Goal: Use online tool/utility: Utilize a website feature to perform a specific function

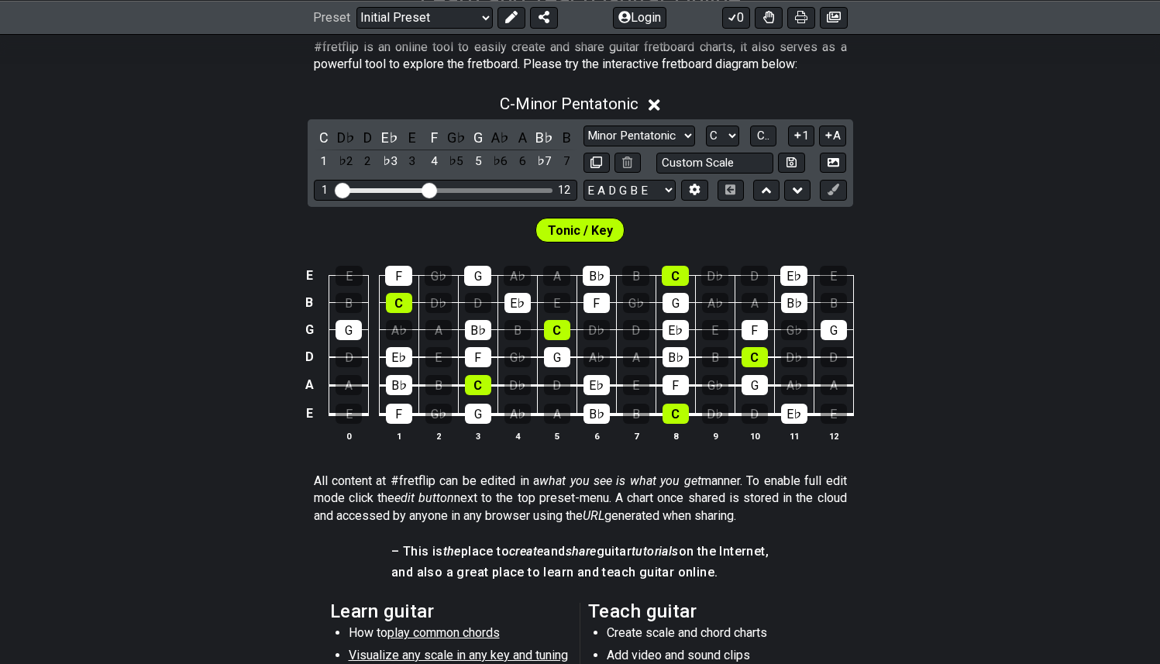
scroll to position [307, 0]
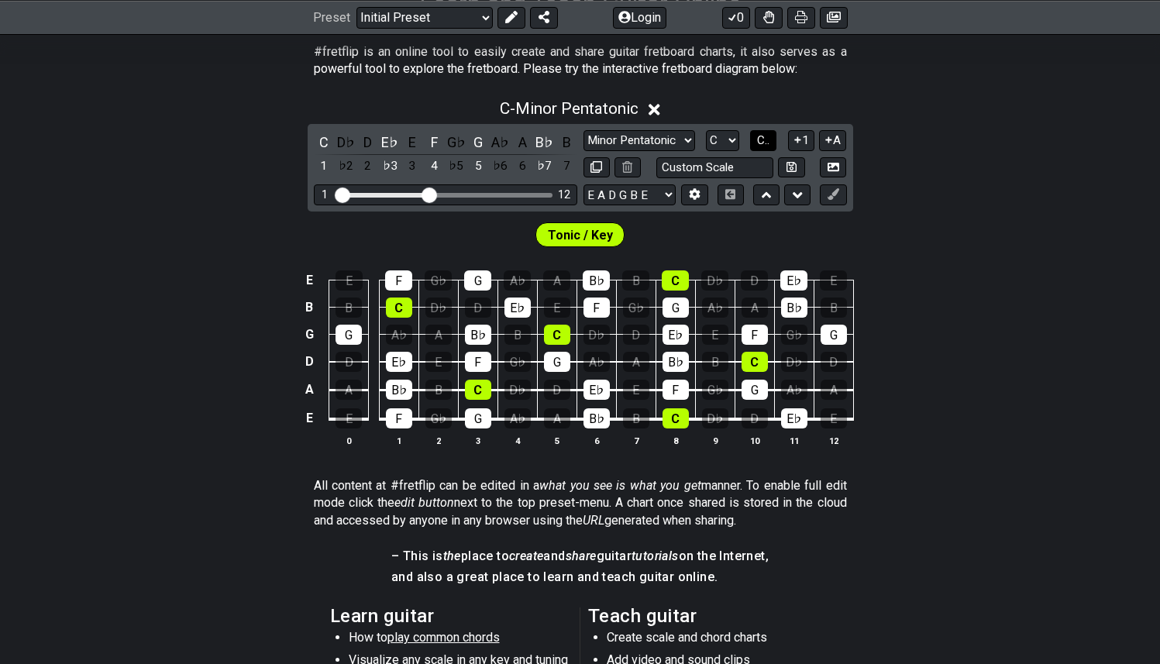
click at [769, 139] on span "C.." at bounding box center [763, 140] width 12 height 14
click at [432, 139] on div "4" at bounding box center [434, 142] width 20 height 21
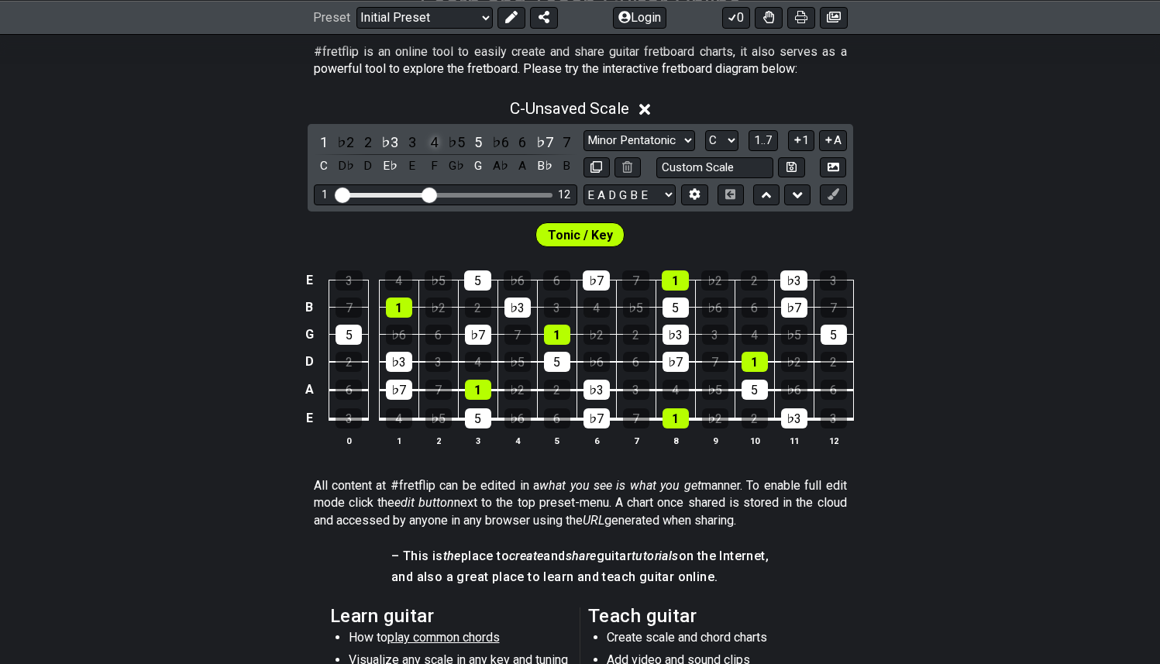
click at [432, 139] on div "4" at bounding box center [434, 142] width 20 height 21
click at [438, 138] on div "4" at bounding box center [434, 142] width 20 height 21
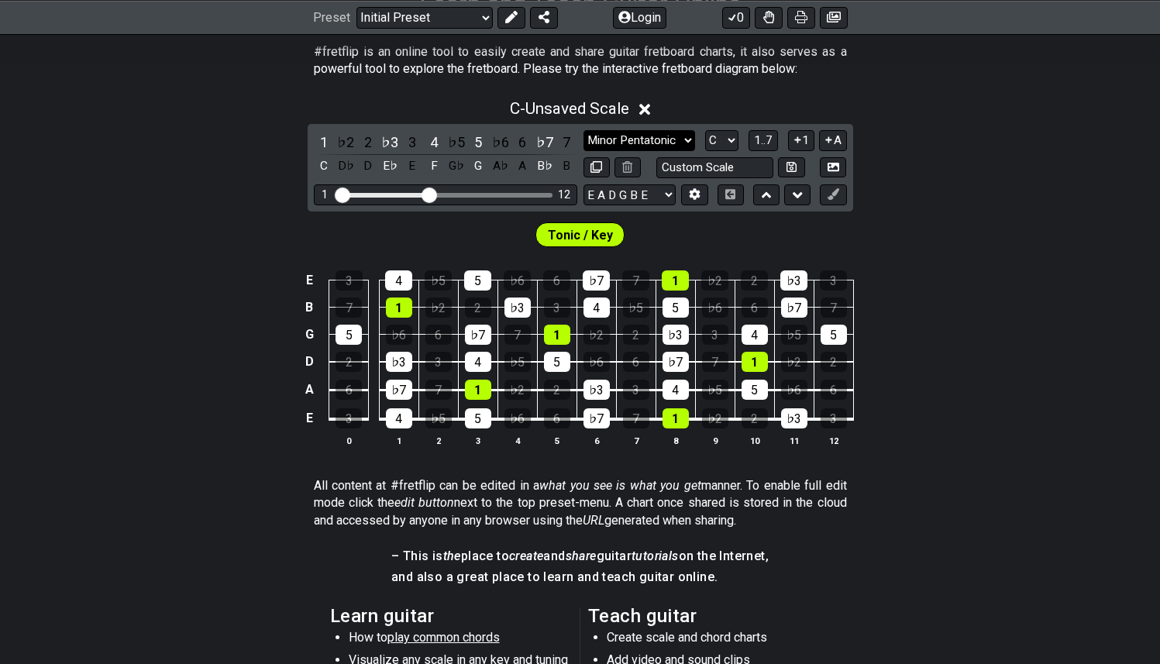
click at [685, 134] on select "Minor Pentatonic Click to edit Minor Pentatonic Major Pentatonic Minor Blues Ma…" at bounding box center [640, 140] width 112 height 21
click at [680, 138] on select "Minor Pentatonic Click to edit Minor Pentatonic Major Pentatonic Minor Blues Ma…" at bounding box center [640, 140] width 112 height 21
click at [730, 133] on select "A♭ A A♯ B♭ B C C♯ D♭ D D♯ E♭ E F F♯ G♭ G G♯" at bounding box center [721, 140] width 33 height 21
select select "A"
click at [705, 130] on select "A♭ A A♯ B♭ B C C♯ D♭ D D♯ E♭ E F F♯ G♭ G G♯" at bounding box center [721, 140] width 33 height 21
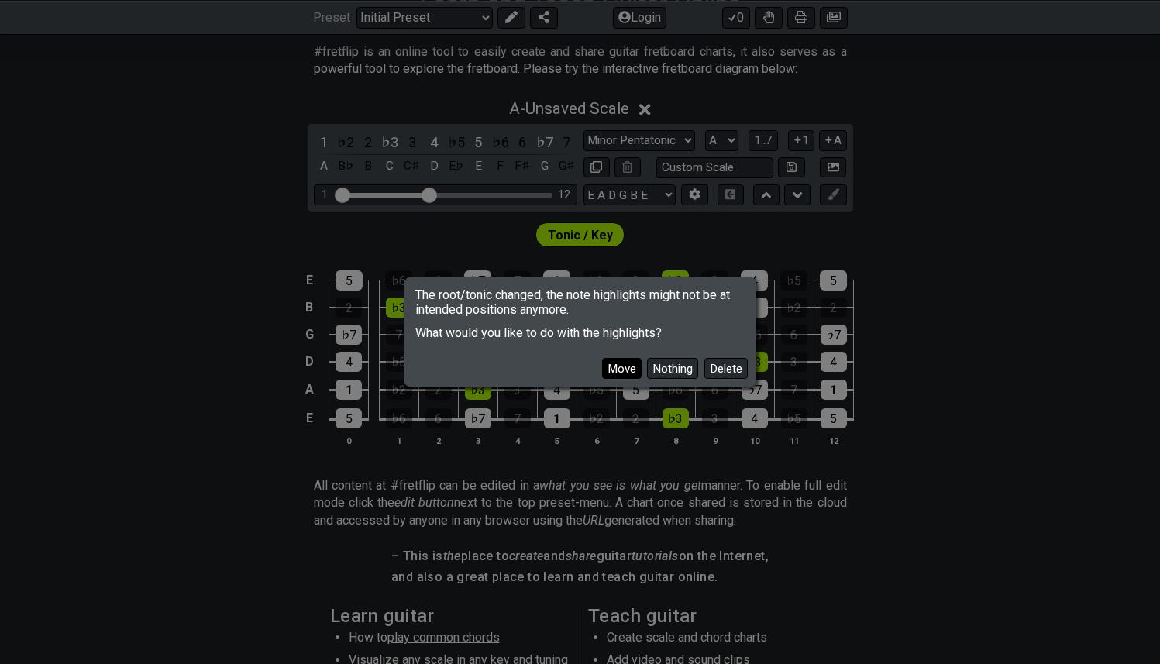
click at [619, 364] on button "Move" at bounding box center [622, 368] width 40 height 21
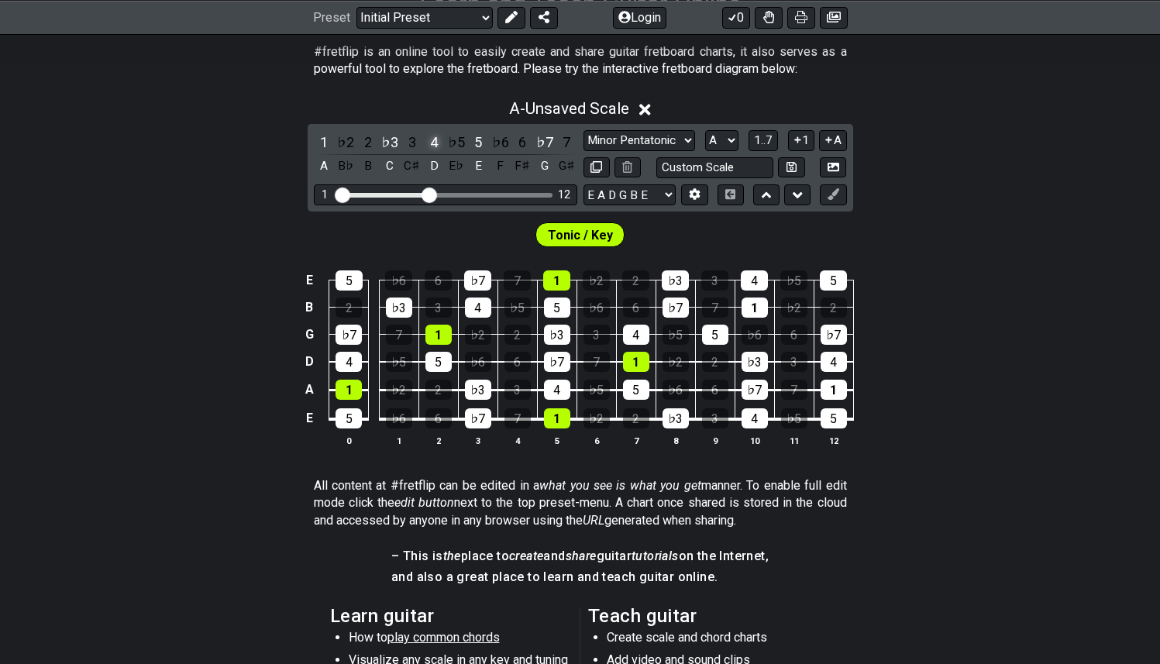
click at [432, 136] on div "4" at bounding box center [434, 142] width 20 height 21
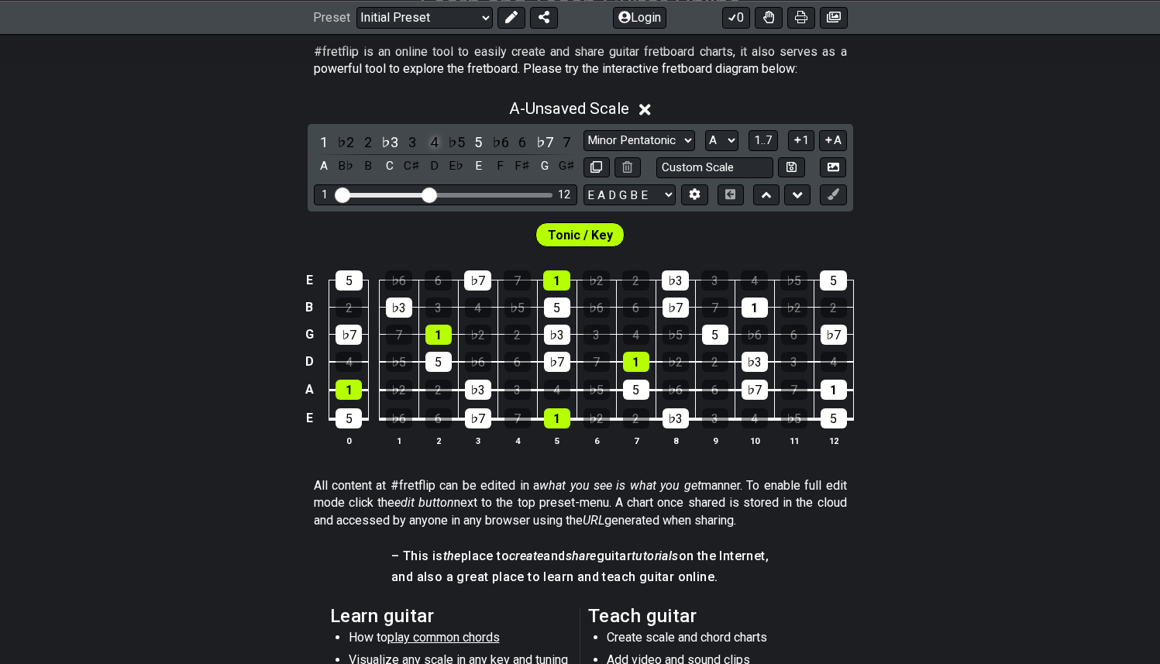
click at [432, 136] on div "4" at bounding box center [434, 142] width 20 height 21
click at [436, 141] on div "4" at bounding box center [434, 142] width 20 height 21
click at [680, 141] on select "Minor Pentatonic Click to edit Minor Pentatonic Major Pentatonic Minor Blues Ma…" at bounding box center [640, 140] width 112 height 21
select select "Major Pentatonic"
click at [584, 130] on select "Minor Pentatonic Click to edit Minor Pentatonic Major Pentatonic Minor Blues Ma…" at bounding box center [640, 140] width 112 height 21
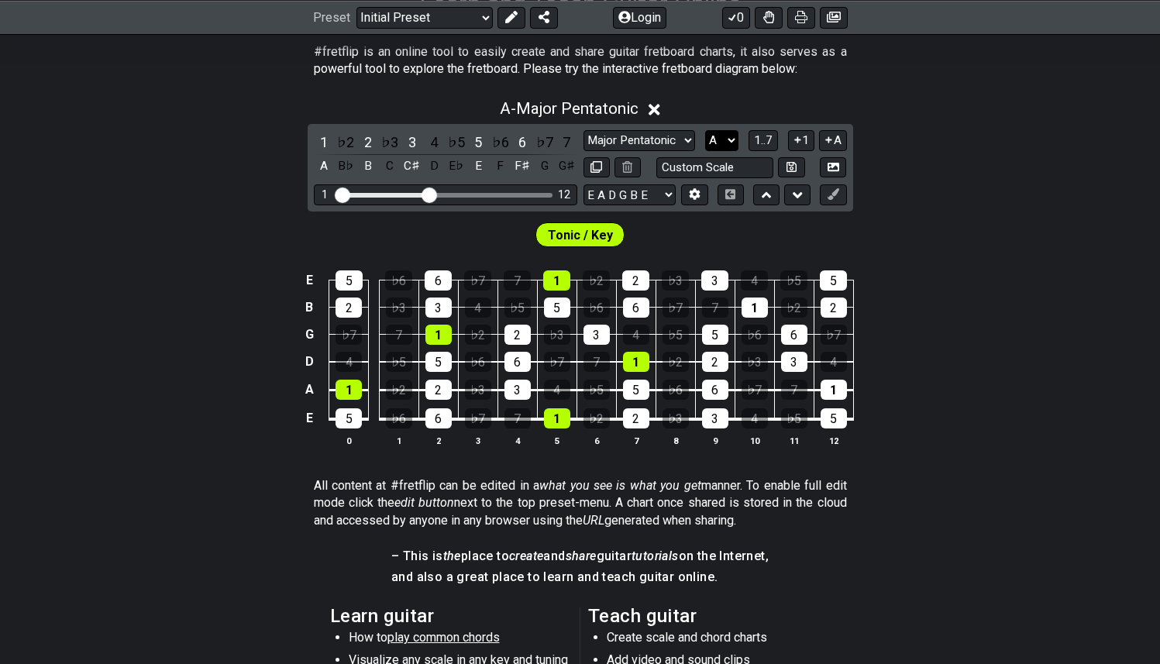
click at [712, 141] on select "A♭ A A♯ B♭ B C C♯ D♭ D D♯ E♭ E F F♯ G♭ G G♯" at bounding box center [721, 140] width 33 height 21
select select "C"
click at [705, 130] on select "A♭ A A♯ B♭ B C C♯ D♭ D D♯ E♭ E F F♯ G♭ G G♯" at bounding box center [721, 140] width 33 height 21
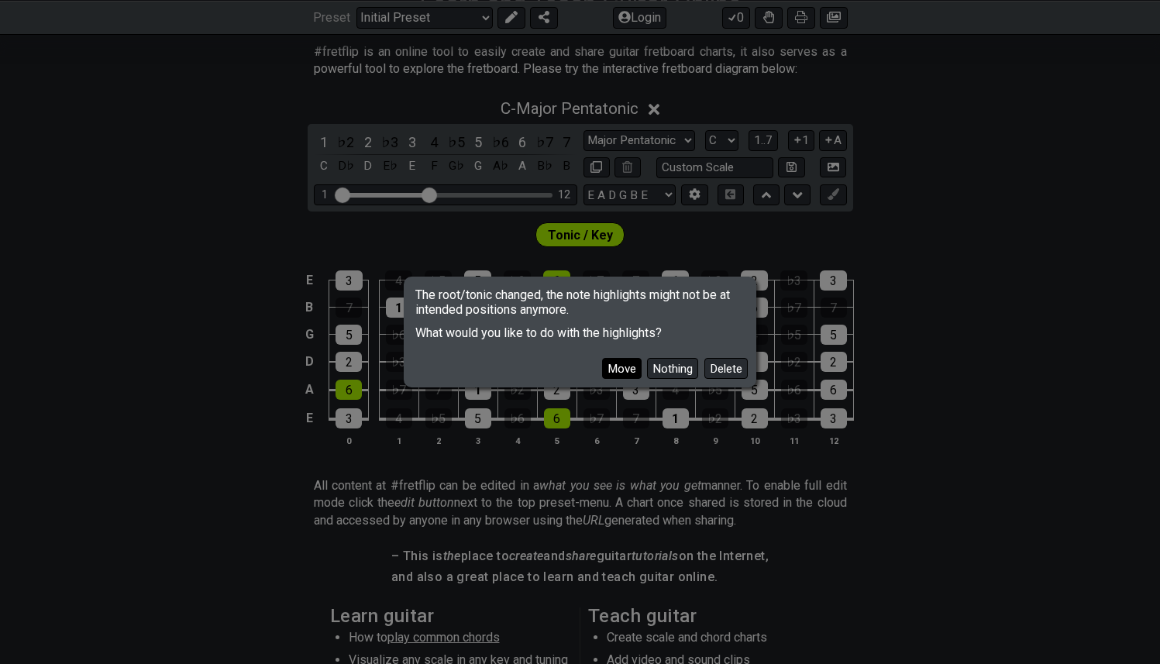
click at [618, 368] on button "Move" at bounding box center [622, 368] width 40 height 21
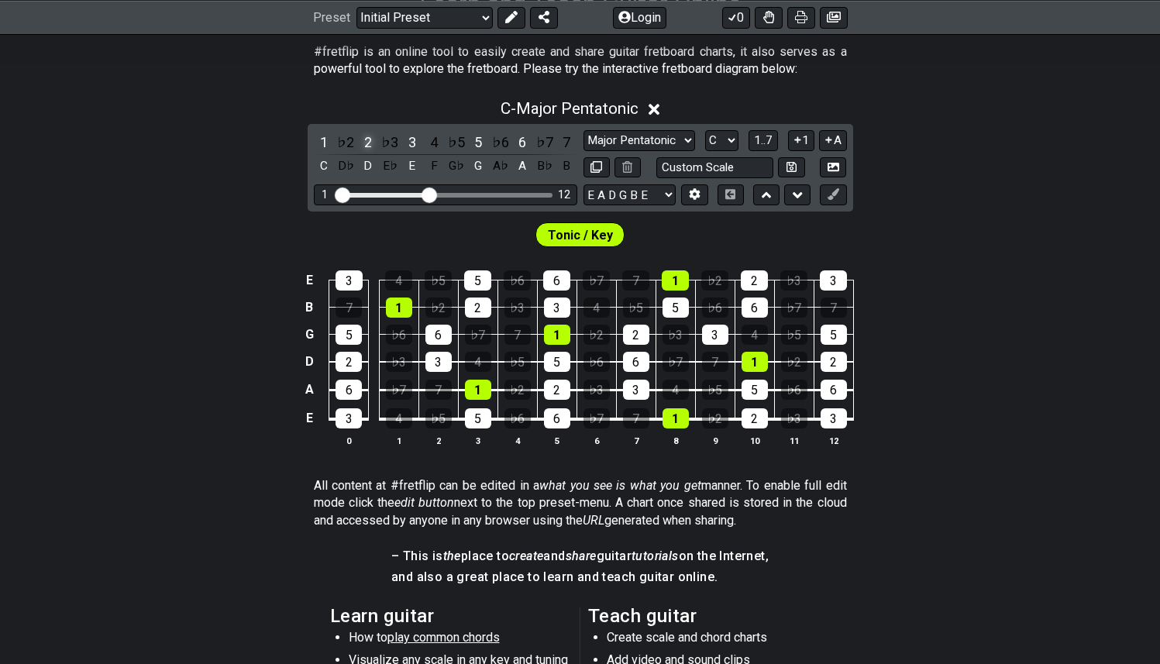
click at [364, 139] on div "2" at bounding box center [368, 142] width 20 height 21
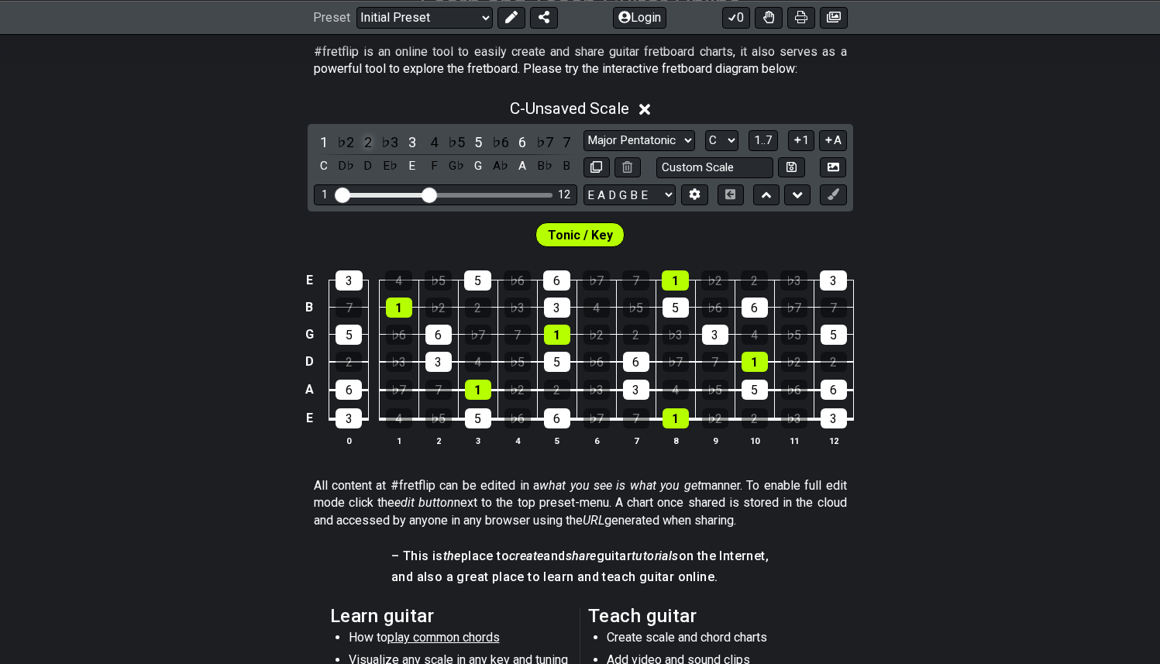
click at [367, 139] on div "2" at bounding box center [368, 142] width 20 height 21
click at [369, 139] on div "2" at bounding box center [368, 142] width 20 height 21
click at [370, 139] on div "2" at bounding box center [368, 142] width 20 height 21
click at [367, 136] on div "2" at bounding box center [368, 142] width 20 height 21
click at [523, 140] on div "6" at bounding box center [522, 142] width 20 height 21
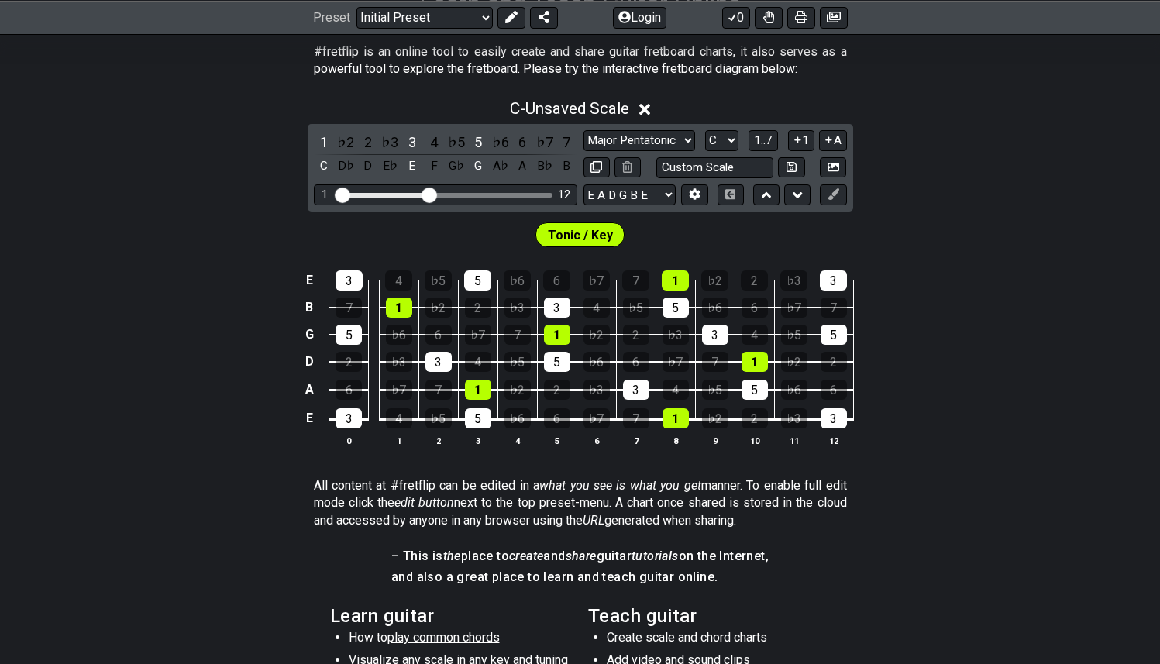
drag, startPoint x: 1028, startPoint y: 115, endPoint x: 1028, endPoint y: 104, distance: 10.9
click at [1028, 114] on div "C - Unsaved Scale" at bounding box center [580, 104] width 1160 height 29
